Goal: Transaction & Acquisition: Book appointment/travel/reservation

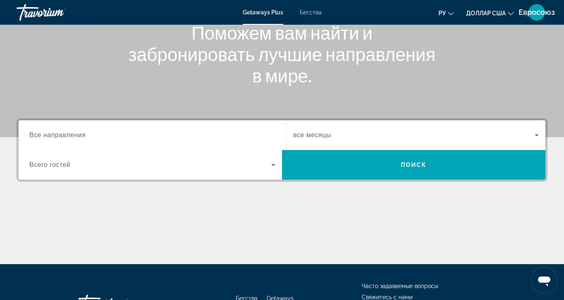
scroll to position [165, 0]
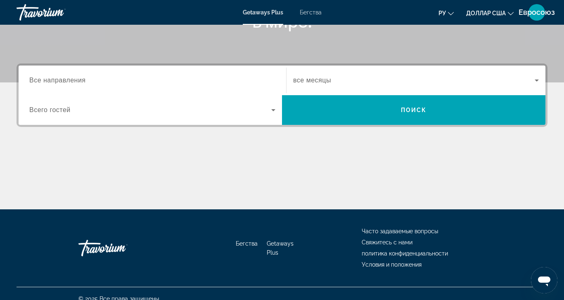
click at [52, 83] on span "Все направления" at bounding box center [57, 80] width 57 height 7
click at [52, 83] on input "Destination Все направления" at bounding box center [152, 81] width 246 height 10
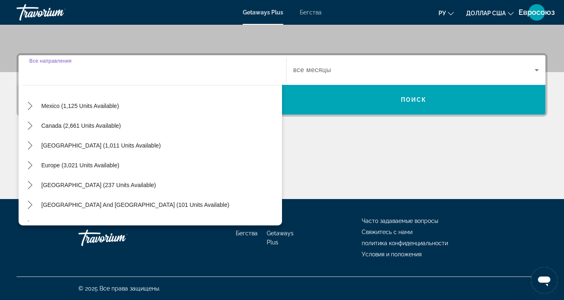
scroll to position [83, 0]
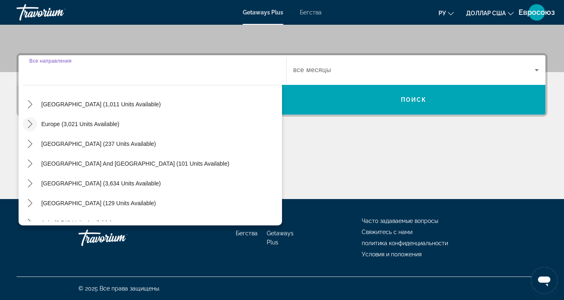
click at [29, 120] on icon "Toggle Europe (3,021 units available) submenu" at bounding box center [30, 124] width 8 height 8
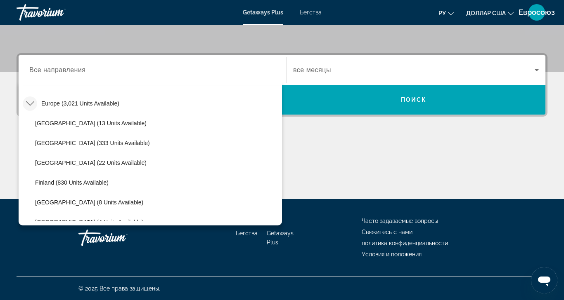
click at [35, 97] on mat-icon "Toggle Europe (3,021 units available) submenu" at bounding box center [30, 104] width 14 height 14
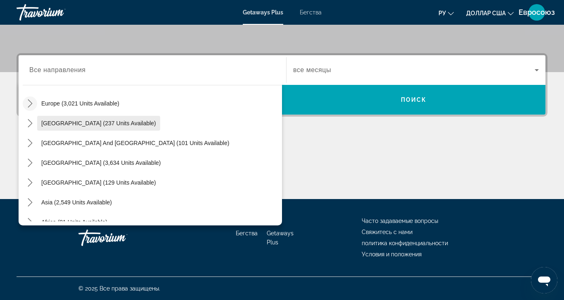
scroll to position [134, 0]
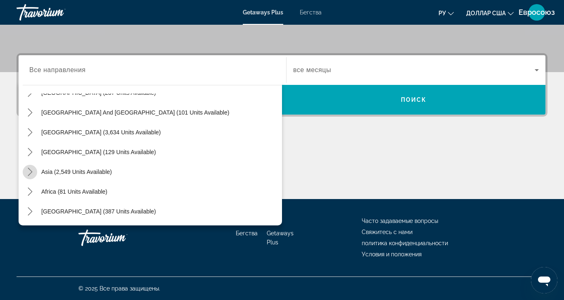
click at [30, 168] on icon "Toggle Asia (2,549 units available) submenu" at bounding box center [30, 172] width 8 height 8
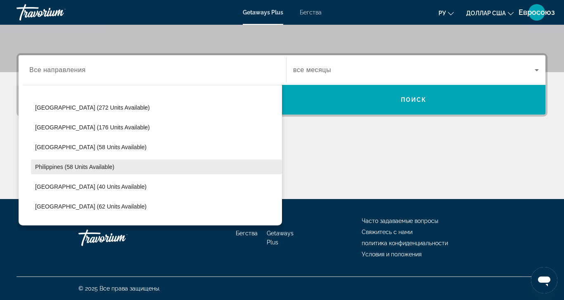
scroll to position [285, 0]
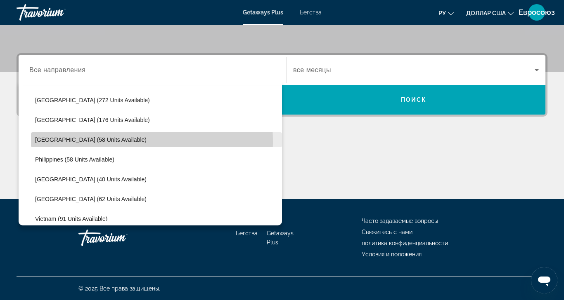
click at [50, 137] on span "Maldives (58 units available)" at bounding box center [90, 140] width 111 height 7
type input "**********"
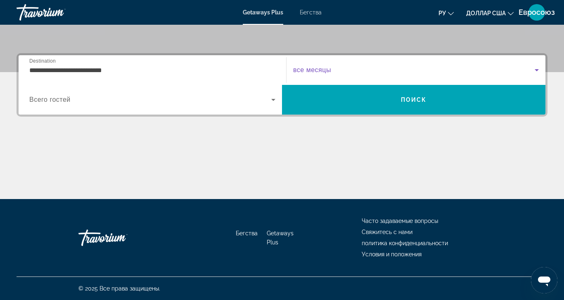
click at [322, 65] on span "Виджет поиска" at bounding box center [413, 70] width 241 height 10
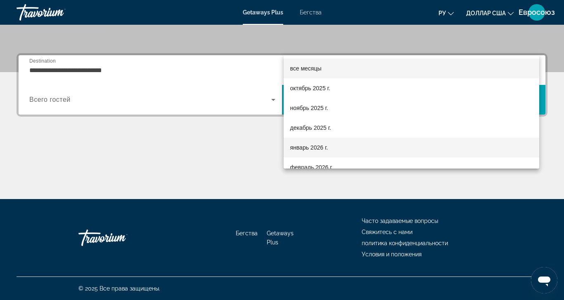
click at [297, 148] on font "январь 2026 г." at bounding box center [309, 147] width 38 height 7
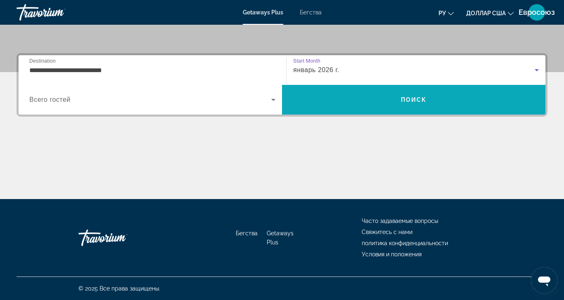
click at [391, 90] on span "Поиск" at bounding box center [413, 100] width 263 height 20
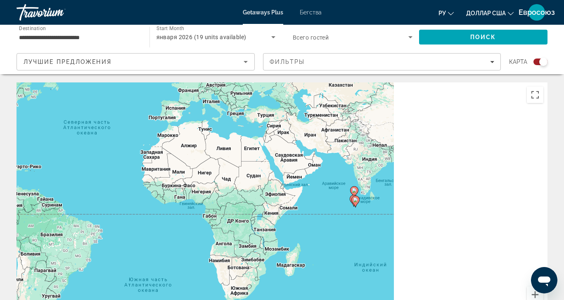
drag, startPoint x: 462, startPoint y: 172, endPoint x: 361, endPoint y: 137, distance: 107.0
click at [291, 106] on div "Чтобы активировать перетаскивание с помощью клавиатуры, нажмите Alt + Ввод. Пос…" at bounding box center [282, 207] width 531 height 248
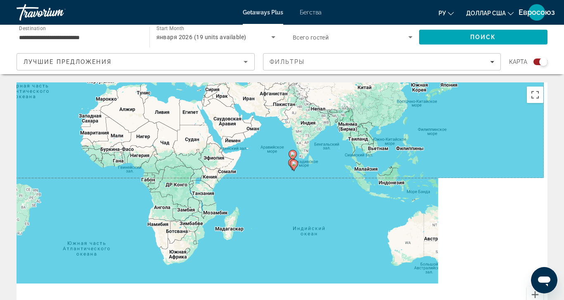
drag, startPoint x: 341, startPoint y: 189, endPoint x: 275, endPoint y: 149, distance: 77.4
click at [275, 149] on div "Чтобы активировать перетаскивание с помощью клавиатуры, нажмите Alt + Ввод. Пос…" at bounding box center [282, 207] width 531 height 248
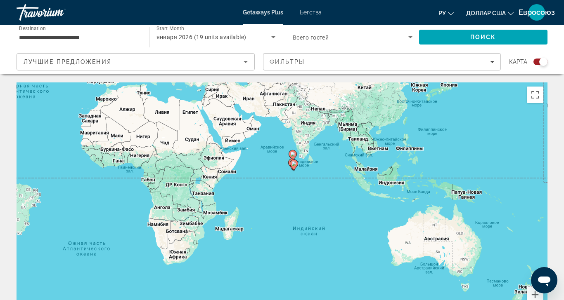
click at [533, 62] on div "Search widget" at bounding box center [540, 62] width 14 height 7
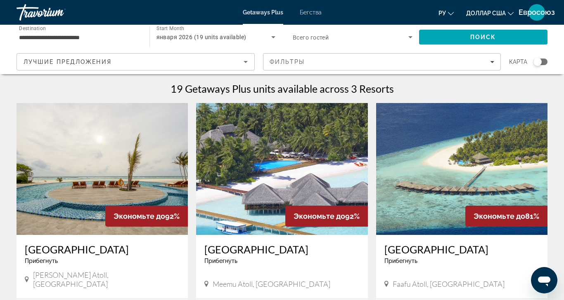
click at [266, 163] on img "Основное содержание" at bounding box center [281, 169] width 171 height 132
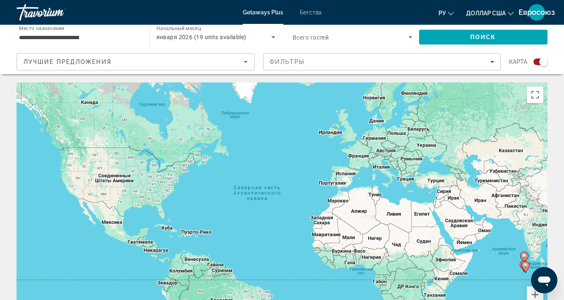
click at [533, 63] on div "Виджет поиска" at bounding box center [540, 62] width 14 height 7
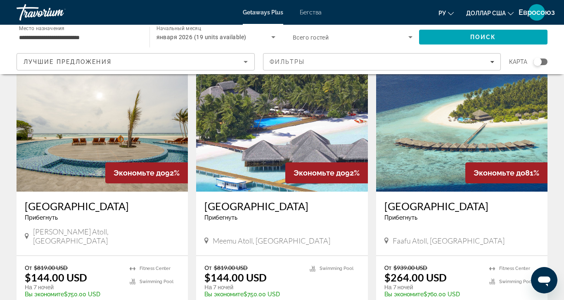
scroll to position [41, 0]
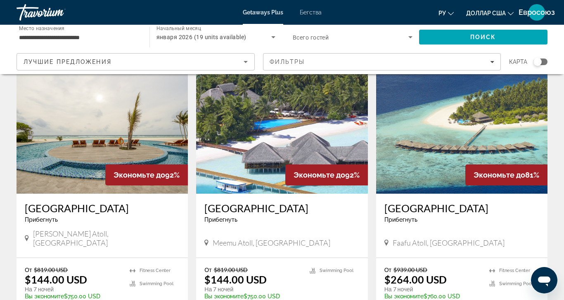
click at [271, 156] on img "Основное содержание" at bounding box center [281, 128] width 171 height 132
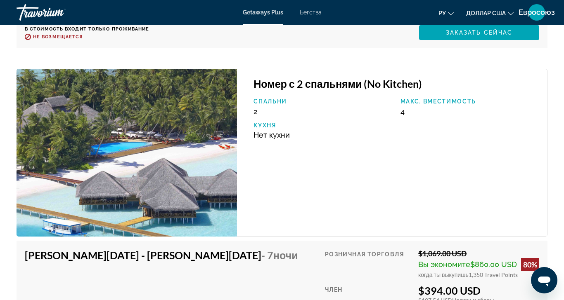
scroll to position [2270, 0]
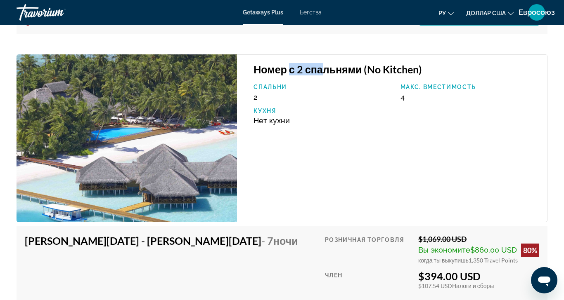
drag, startPoint x: 289, startPoint y: 67, endPoint x: 318, endPoint y: 69, distance: 29.4
click at [318, 69] on h3 "Номер с 2 спальнями (No Kitchen)" at bounding box center [395, 69] width 285 height 12
drag, startPoint x: 384, startPoint y: 98, endPoint x: 406, endPoint y: 98, distance: 21.9
click at [406, 98] on div "Спальни 2 Макс. вместимость 4 Кухня Нет кухни" at bounding box center [395, 107] width 293 height 47
drag, startPoint x: 294, startPoint y: 122, endPoint x: 252, endPoint y: 120, distance: 42.1
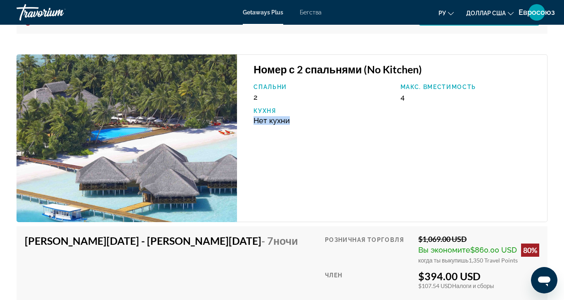
click at [253, 120] on div "Нет кухни" at bounding box center [322, 120] width 138 height 9
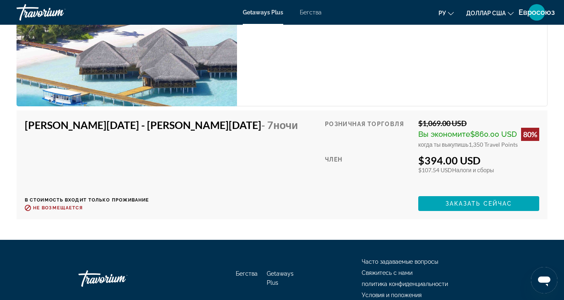
scroll to position [2393, 0]
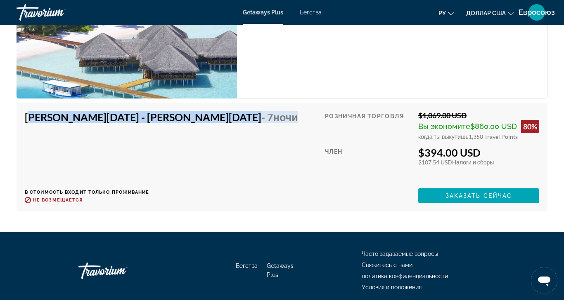
drag, startPoint x: 18, startPoint y: 120, endPoint x: 185, endPoint y: 130, distance: 167.4
click at [185, 130] on div "[PERSON_NAME][DATE] - [PERSON_NAME][DATE] - 7 ночи В стоимость входит только пр…" at bounding box center [282, 157] width 531 height 109
click at [480, 193] on span "Заказать сейчас" at bounding box center [478, 196] width 67 height 7
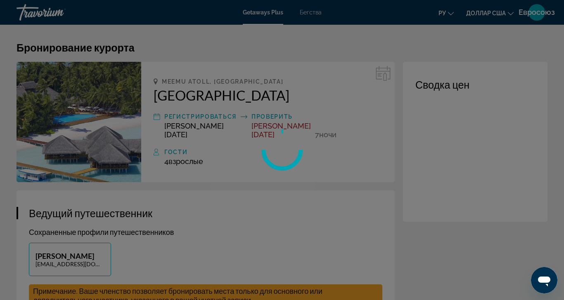
drag, startPoint x: 338, startPoint y: 130, endPoint x: 312, endPoint y: 130, distance: 26.4
click at [312, 130] on div at bounding box center [282, 150] width 564 height 300
drag, startPoint x: 205, startPoint y: 156, endPoint x: 163, endPoint y: 154, distance: 41.3
click at [163, 154] on div at bounding box center [282, 150] width 564 height 300
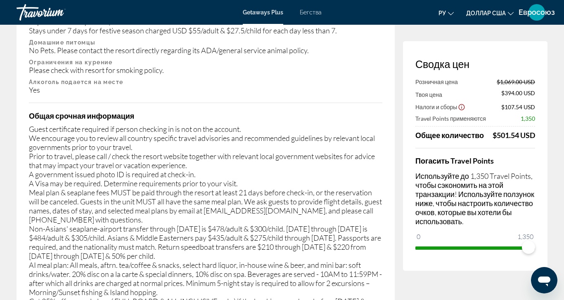
scroll to position [1450, 0]
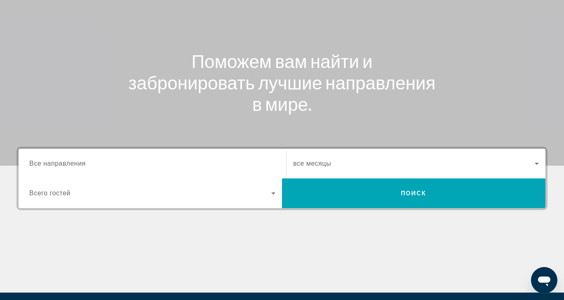
scroll to position [83, 0]
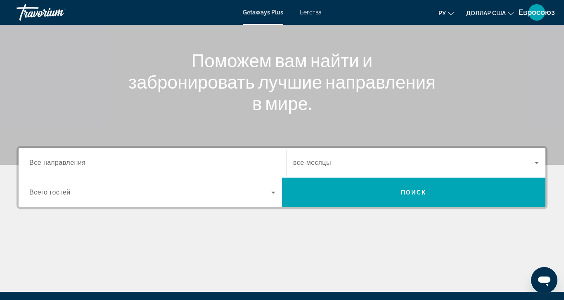
click at [48, 165] on span "Все направления" at bounding box center [57, 162] width 57 height 7
click at [48, 165] on input "Destination Все направления" at bounding box center [152, 163] width 246 height 10
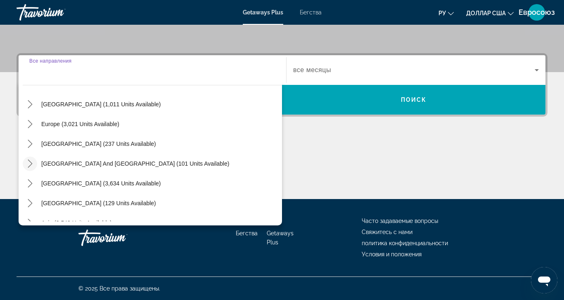
scroll to position [124, 0]
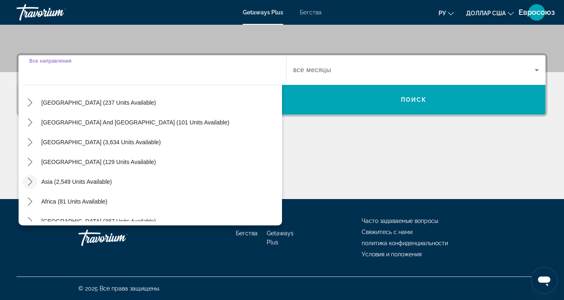
click at [30, 178] on icon "Toggle Asia (2,549 units available) submenu" at bounding box center [30, 182] width 5 height 8
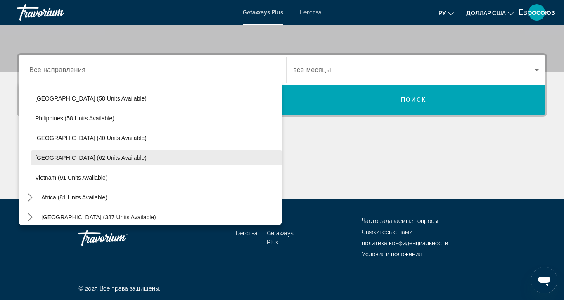
scroll to position [332, 0]
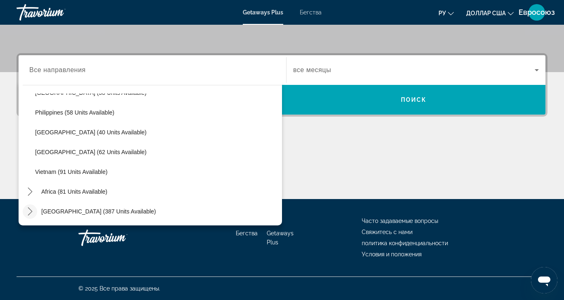
click at [30, 208] on icon "Toggle Middle East (387 units available) submenu" at bounding box center [30, 212] width 5 height 8
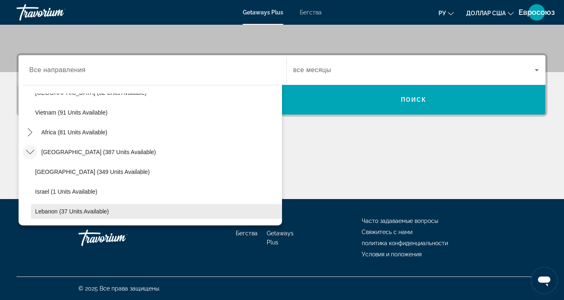
scroll to position [225, 0]
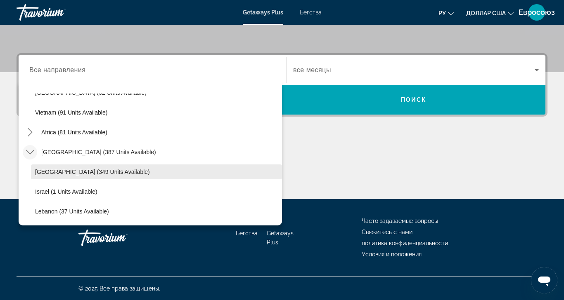
click at [49, 169] on span "Egypt (349 units available)" at bounding box center [92, 172] width 115 height 7
type input "**********"
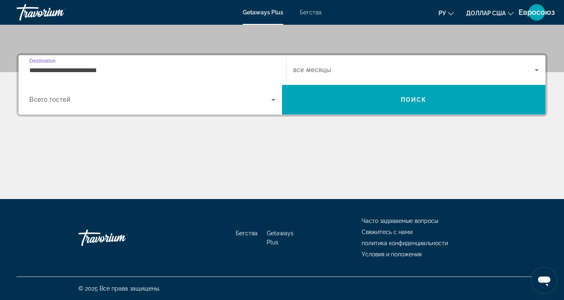
scroll to position [202, 0]
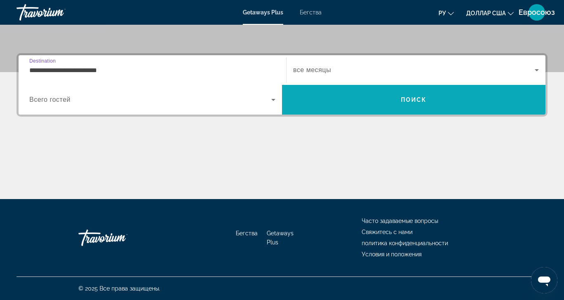
click at [395, 90] on span "Поиск" at bounding box center [413, 100] width 263 height 20
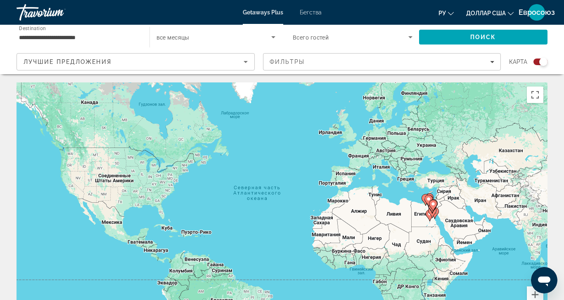
click at [531, 58] on div "карта" at bounding box center [528, 61] width 38 height 17
click at [533, 60] on div "Search widget" at bounding box center [540, 62] width 14 height 7
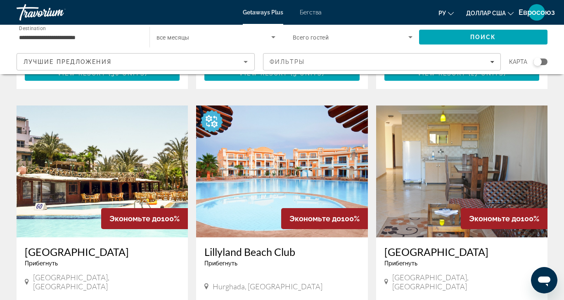
scroll to position [619, 0]
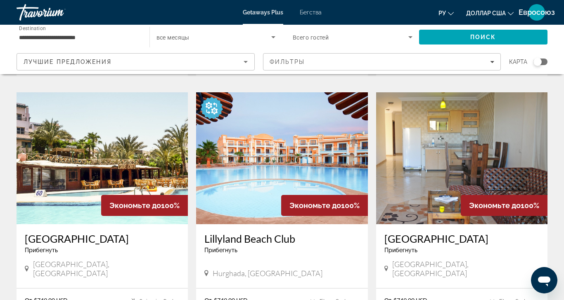
click at [258, 137] on img "Основное содержание" at bounding box center [281, 158] width 171 height 132
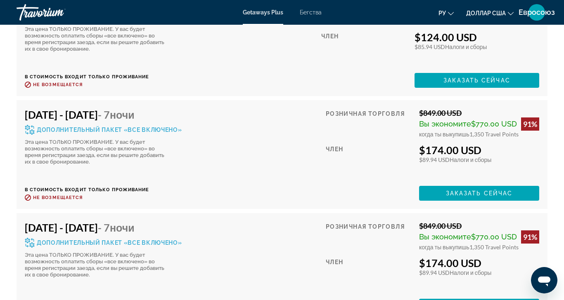
scroll to position [2806, 0]
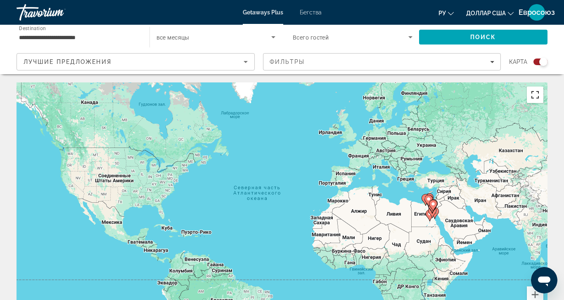
click at [529, 96] on button "Включить полноэкранный режим" at bounding box center [535, 95] width 17 height 17
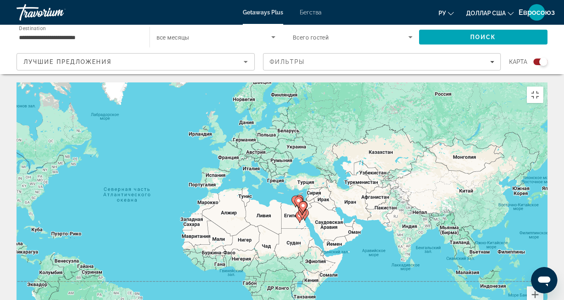
drag, startPoint x: 433, startPoint y: 224, endPoint x: 302, endPoint y: 225, distance: 130.8
click at [302, 225] on div "Чтобы активировать перетаскивание с помощью клавиатуры, нажмите Alt + Ввод. Пос…" at bounding box center [282, 207] width 531 height 248
click at [543, 287] on button "Увеличить" at bounding box center [535, 295] width 17 height 17
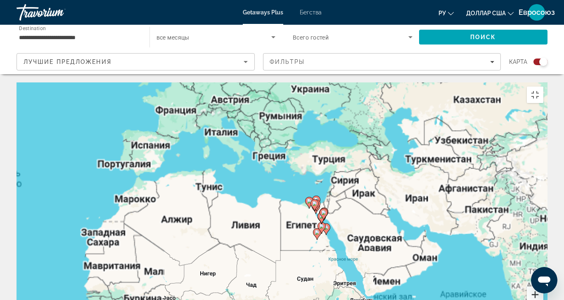
click at [543, 287] on button "Увеличить" at bounding box center [535, 295] width 17 height 17
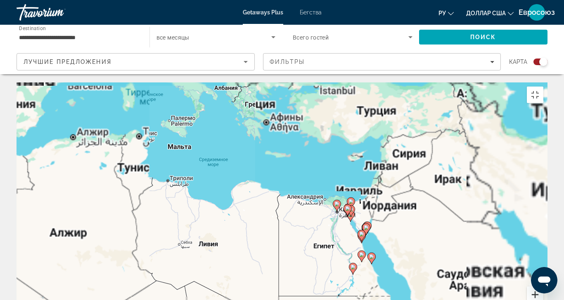
click at [543, 287] on button "Увеличить" at bounding box center [535, 295] width 17 height 17
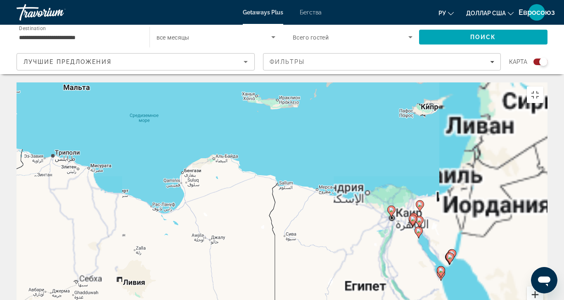
click at [543, 287] on button "Увеличить" at bounding box center [535, 295] width 17 height 17
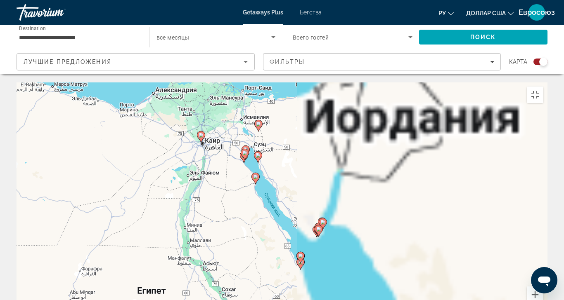
drag, startPoint x: 435, startPoint y: 247, endPoint x: 131, endPoint y: 159, distance: 316.6
click at [131, 159] on div "Чтобы активировать перетаскивание с помощью клавиатуры, нажмите Alt + Ввод. Пос…" at bounding box center [282, 207] width 531 height 248
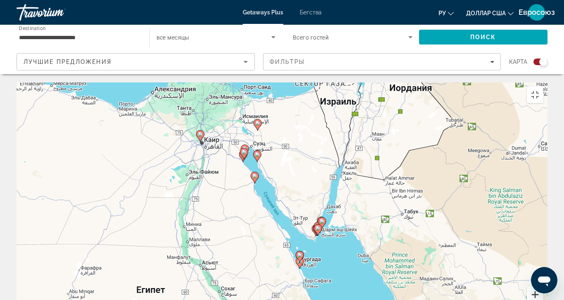
click at [543, 287] on button "Увеличить" at bounding box center [535, 295] width 17 height 17
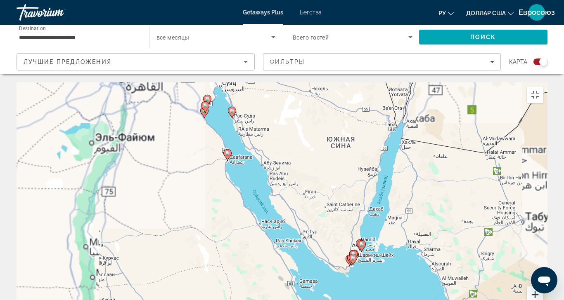
click at [543, 287] on button "Увеличить" at bounding box center [535, 295] width 17 height 17
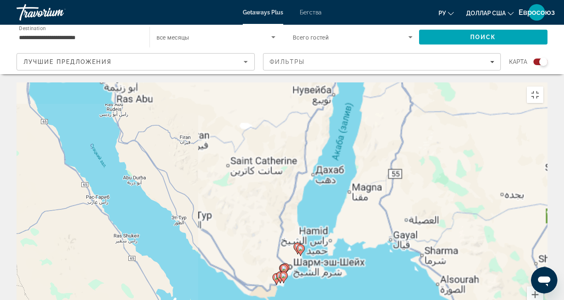
drag, startPoint x: 430, startPoint y: 227, endPoint x: 256, endPoint y: 170, distance: 182.2
click at [256, 170] on div "Чтобы активировать перетаскивание с помощью клавиатуры, нажмите Alt + Ввод. Пос…" at bounding box center [282, 207] width 531 height 248
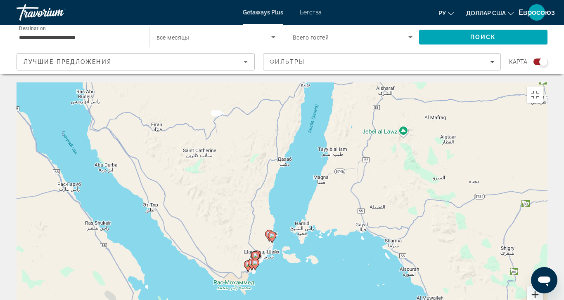
click at [543, 287] on button "Увеличить" at bounding box center [535, 295] width 17 height 17
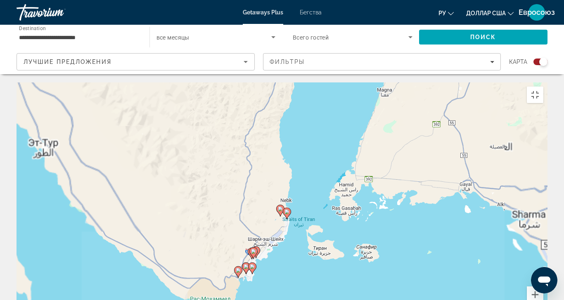
drag, startPoint x: 288, startPoint y: 277, endPoint x: 314, endPoint y: 211, distance: 70.7
click at [314, 211] on div "Чтобы активировать перетаскивание с помощью клавиатуры, нажмите Alt + Ввод. Пос…" at bounding box center [282, 207] width 531 height 248
click at [543, 287] on button "Увеличить" at bounding box center [535, 295] width 17 height 17
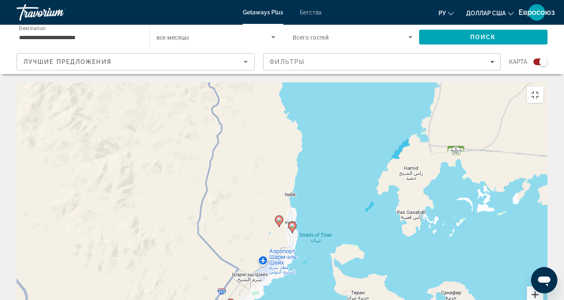
click at [543, 287] on button "Увеличить" at bounding box center [535, 295] width 17 height 17
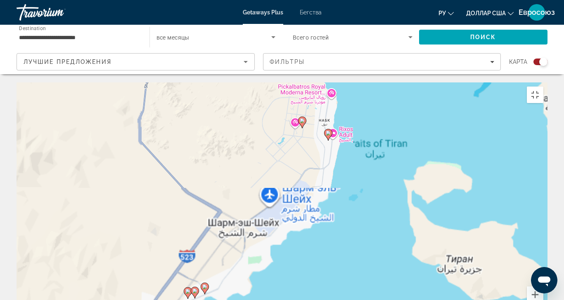
drag, startPoint x: 366, startPoint y: 282, endPoint x: 392, endPoint y: 156, distance: 128.5
click at [392, 156] on div "Чтобы активировать перетаскивание с помощью клавиатуры, нажмите Alt + Ввод. Пос…" at bounding box center [282, 207] width 531 height 248
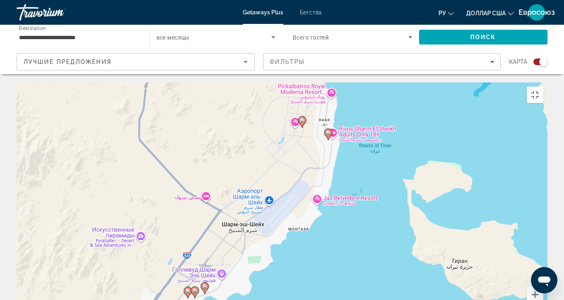
click at [204, 284] on image "Основное содержание" at bounding box center [204, 286] width 5 height 5
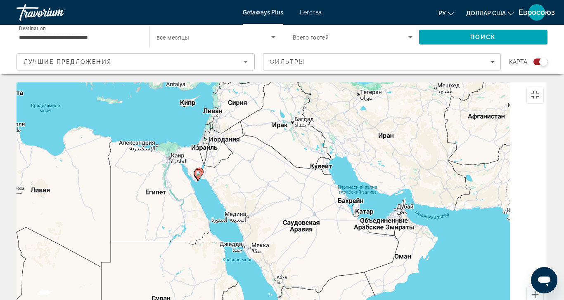
drag, startPoint x: 470, startPoint y: 242, endPoint x: 380, endPoint y: 217, distance: 93.4
click at [380, 217] on div "Чтобы активировать перетаскивание с помощью клавиатуры, нажмите Alt + Ввод. Пос…" at bounding box center [282, 207] width 531 height 248
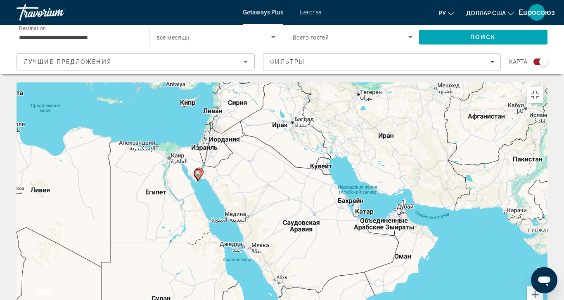
click at [198, 171] on image "Основное содержание" at bounding box center [198, 173] width 5 height 5
type input "**********"
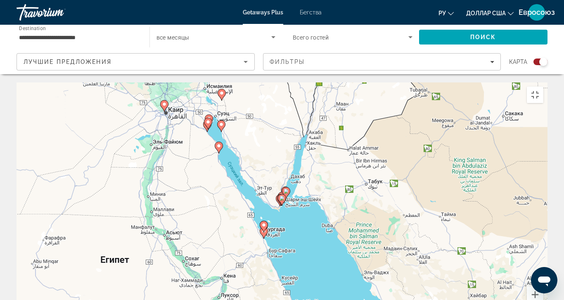
click at [281, 196] on image "Основное содержание" at bounding box center [281, 198] width 5 height 5
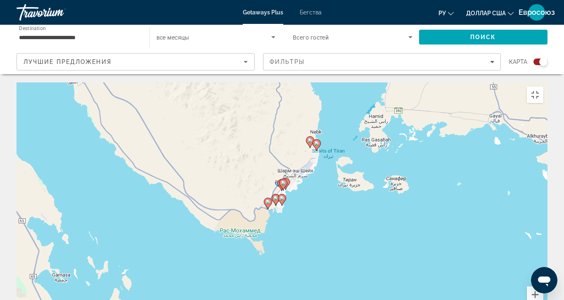
click at [282, 196] on image "Основное содержание" at bounding box center [281, 198] width 5 height 5
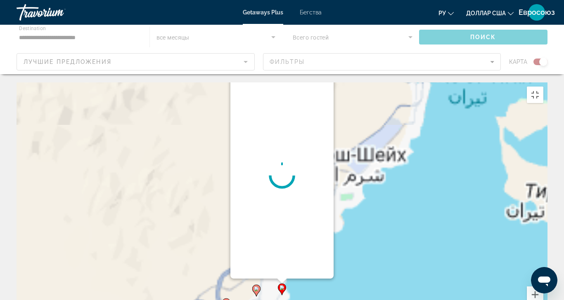
drag, startPoint x: 271, startPoint y: 140, endPoint x: 270, endPoint y: 147, distance: 6.7
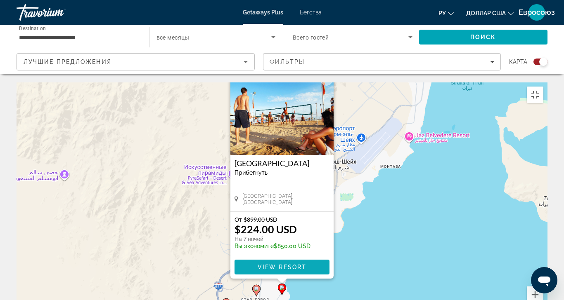
drag, startPoint x: 270, startPoint y: 147, endPoint x: 249, endPoint y: 220, distance: 76.5
click at [249, 258] on span "Основное содержание" at bounding box center [281, 268] width 95 height 20
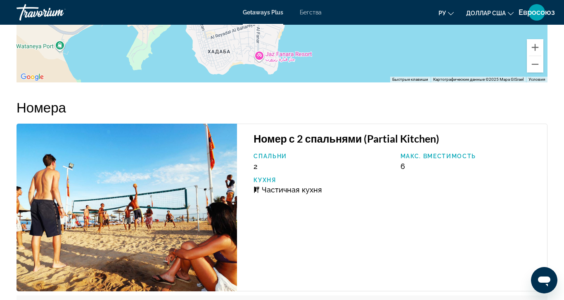
scroll to position [1444, 0]
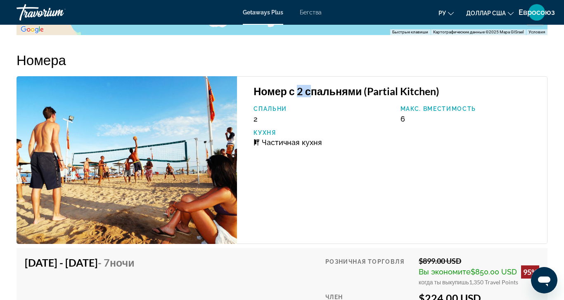
drag, startPoint x: 294, startPoint y: 94, endPoint x: 306, endPoint y: 94, distance: 11.6
click at [306, 94] on h3 "Номер с 2 спальнями (Partial Kitchen)" at bounding box center [395, 91] width 285 height 12
drag, startPoint x: 405, startPoint y: 120, endPoint x: 382, endPoint y: 116, distance: 23.5
click at [382, 116] on div "Спальни 2 Макс. вместимость 6 Кухня Частичная кухня" at bounding box center [395, 129] width 293 height 47
drag, startPoint x: 329, startPoint y: 139, endPoint x: 260, endPoint y: 144, distance: 68.7
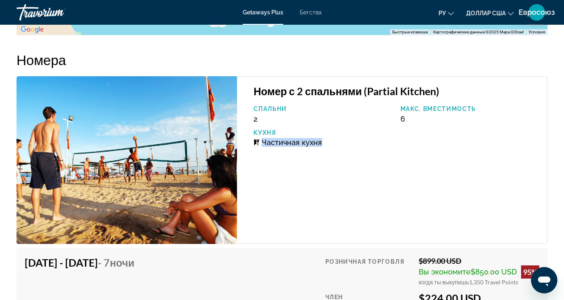
click at [260, 144] on div "Частичная кухня" at bounding box center [322, 142] width 138 height 9
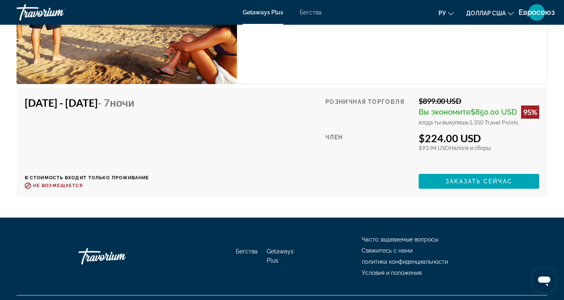
scroll to position [1651, 0]
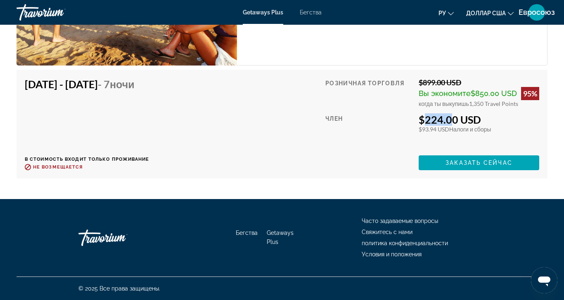
drag, startPoint x: 411, startPoint y: 95, endPoint x: 439, endPoint y: 91, distance: 28.4
click at [439, 113] on div "$224.00 USD" at bounding box center [478, 119] width 120 height 12
click at [473, 160] on span "Заказать сейчас" at bounding box center [478, 163] width 67 height 7
